Goal: Information Seeking & Learning: Learn about a topic

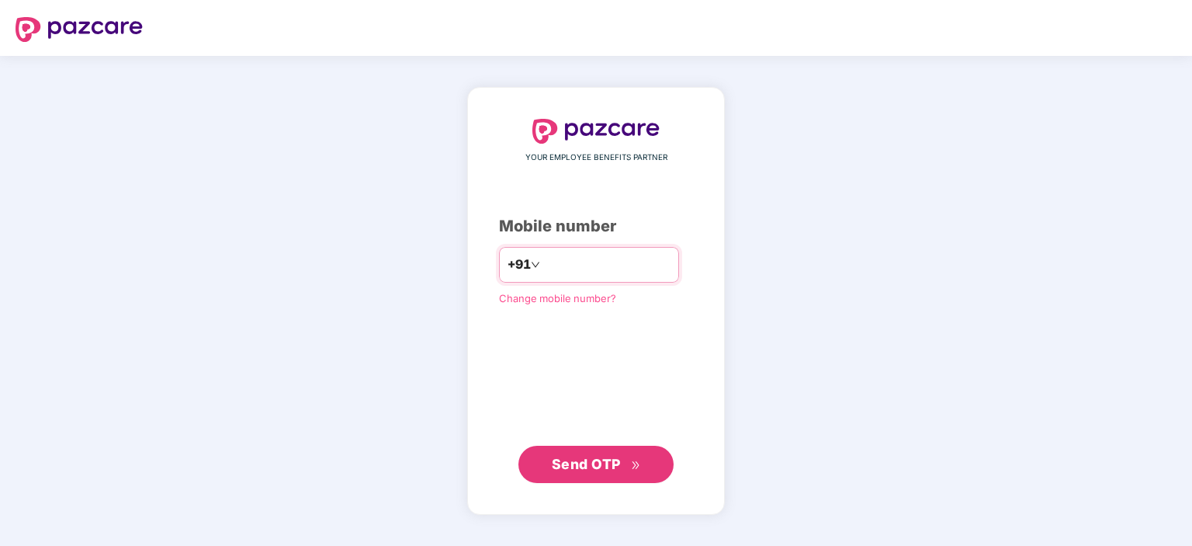
type input "**********"
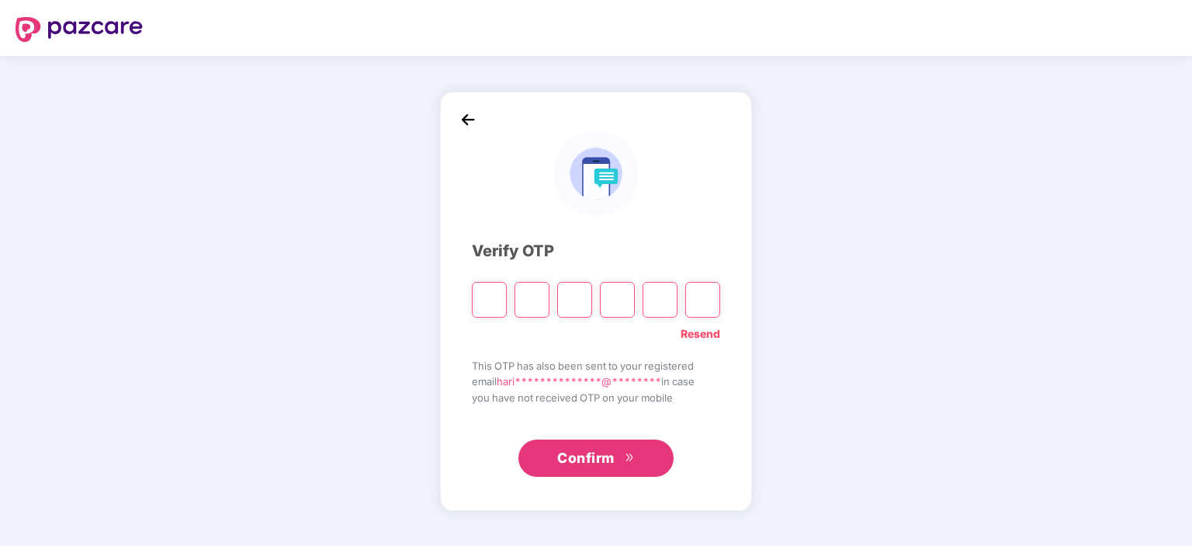
type input "*"
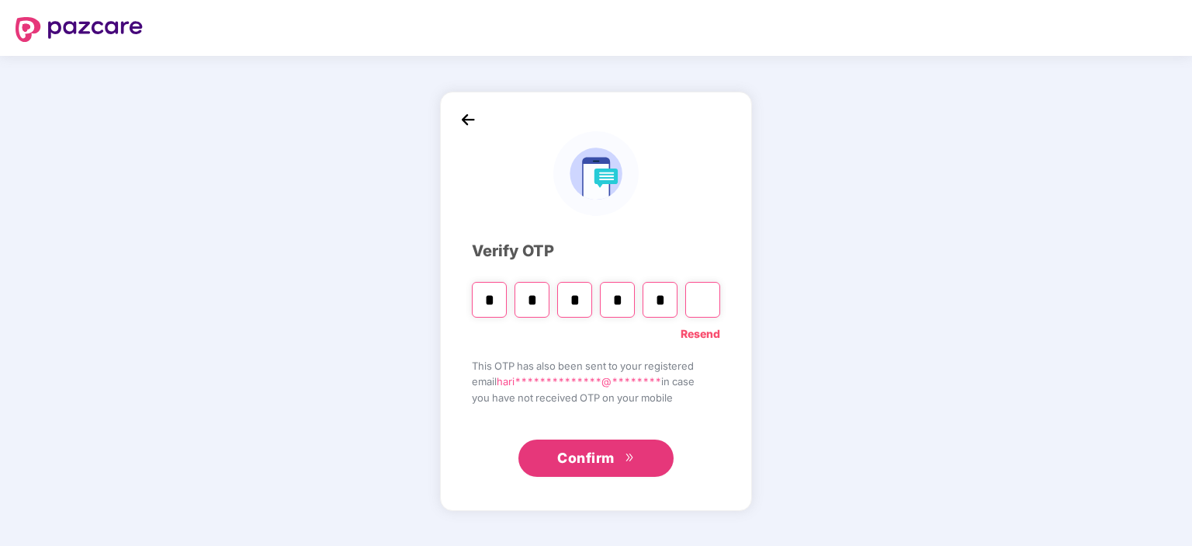
type input "*"
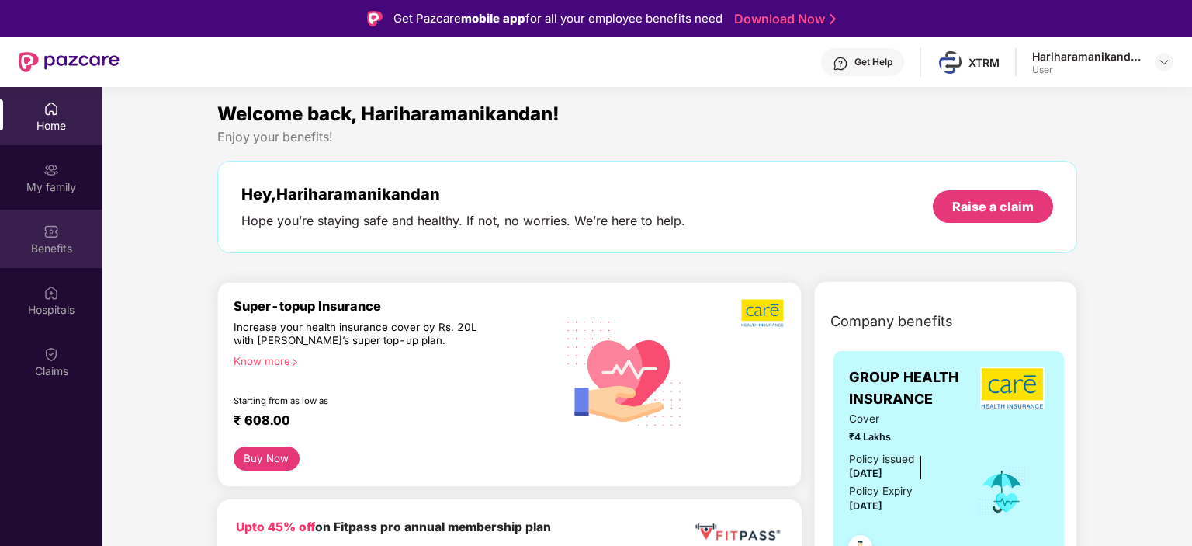
click at [61, 251] on div "Benefits" at bounding box center [51, 249] width 102 height 16
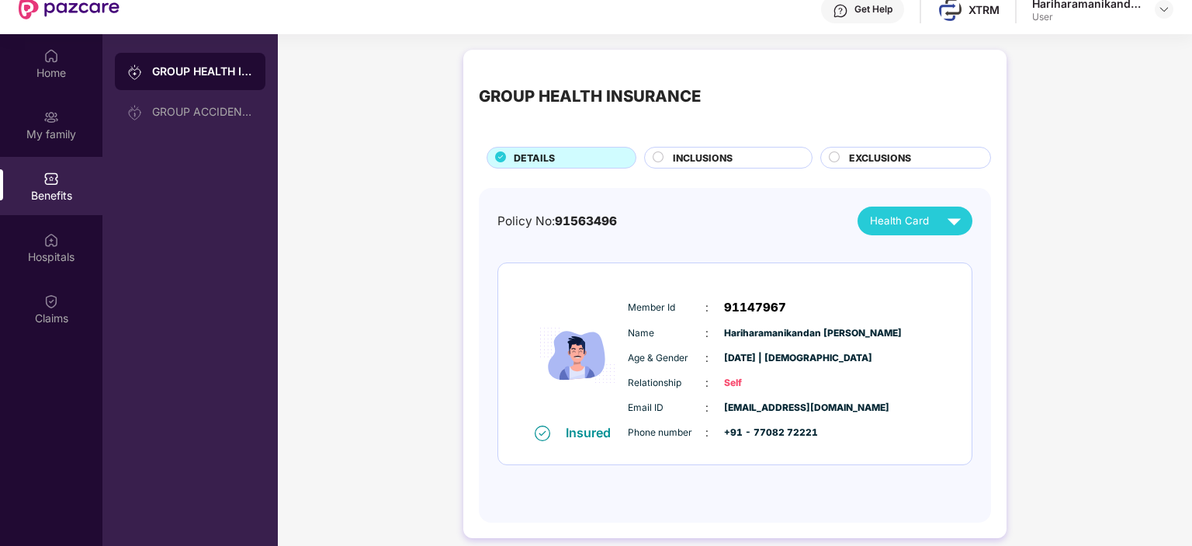
scroll to position [87, 0]
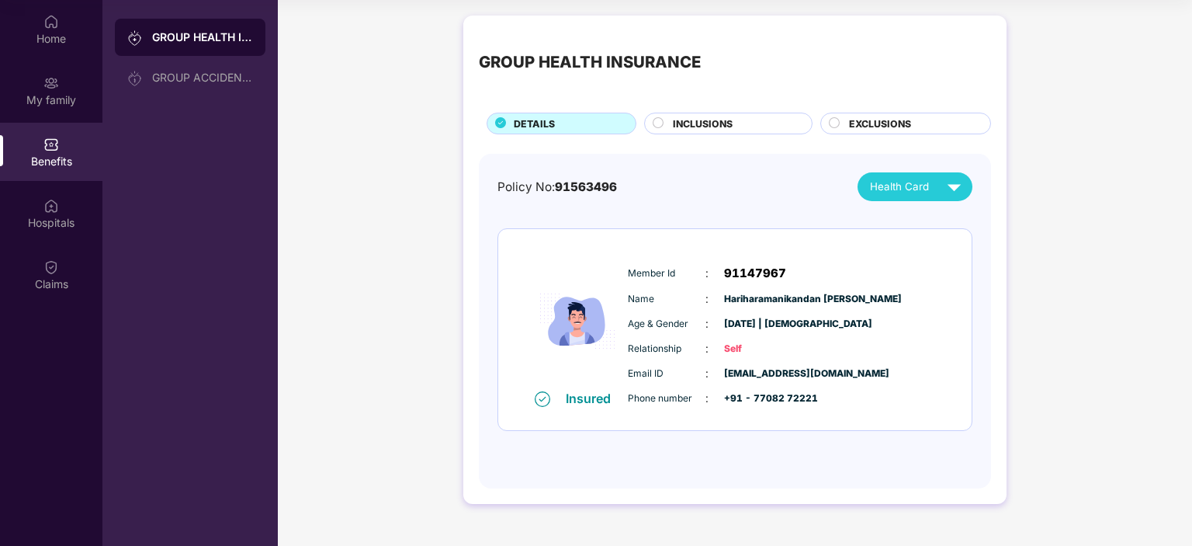
click at [734, 126] on div "INCLUSIONS" at bounding box center [734, 124] width 139 height 17
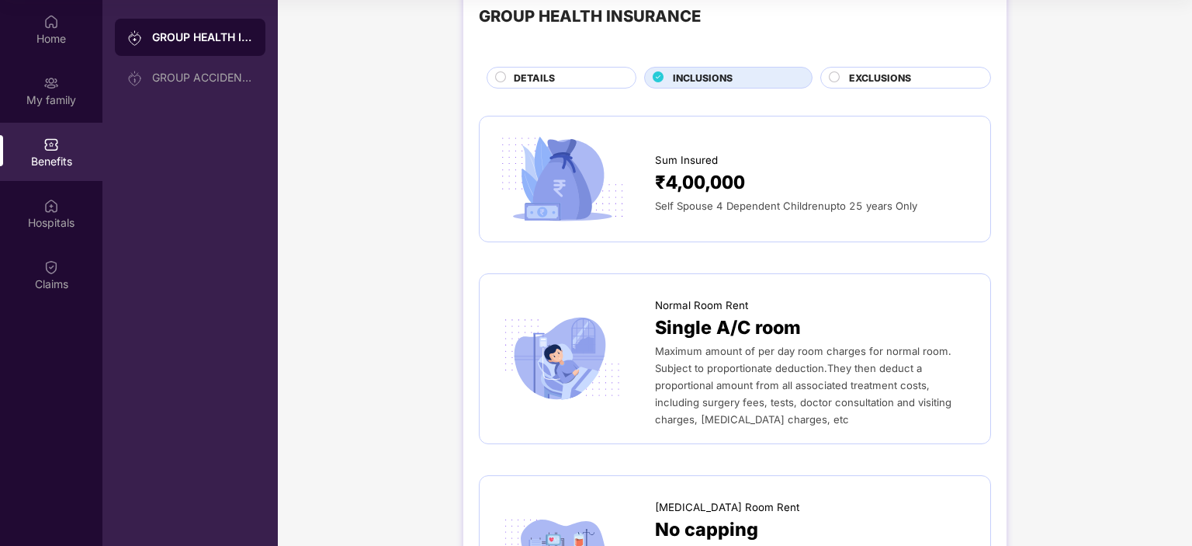
scroll to position [0, 0]
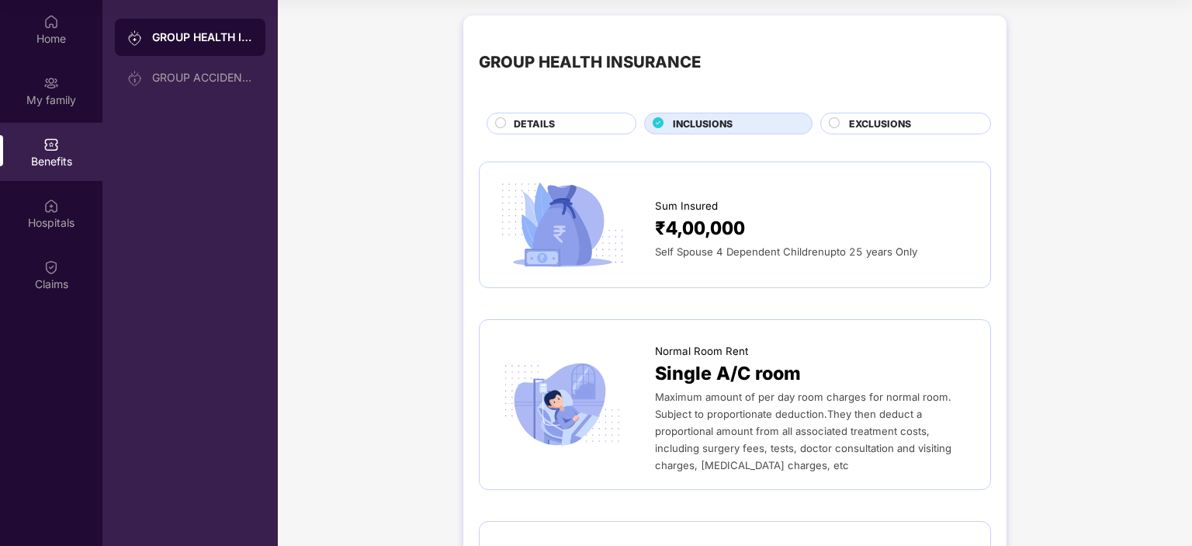
click at [884, 126] on span "EXCLUSIONS" at bounding box center [880, 123] width 62 height 15
